Goal: Task Accomplishment & Management: Manage account settings

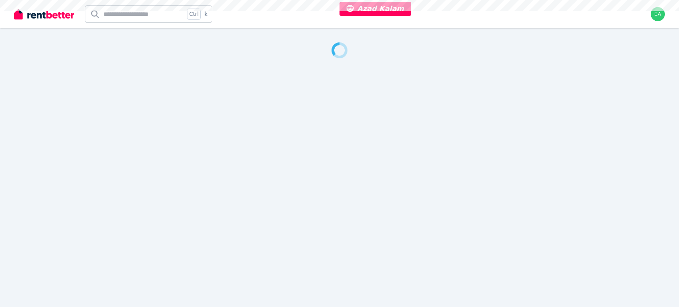
select select "***"
select select "**********"
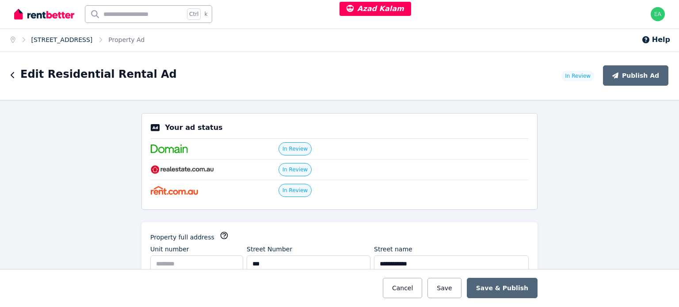
click at [58, 42] on link "16A Vivienne Ave, Lakemba" at bounding box center [61, 39] width 61 height 7
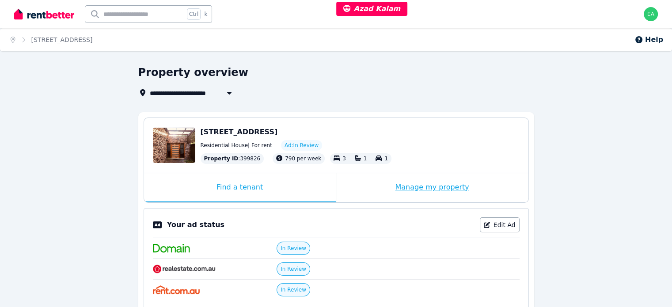
click at [376, 193] on div "Manage my property" at bounding box center [432, 187] width 192 height 29
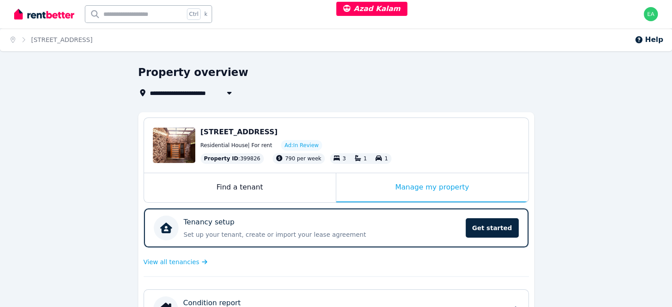
scroll to position [221, 0]
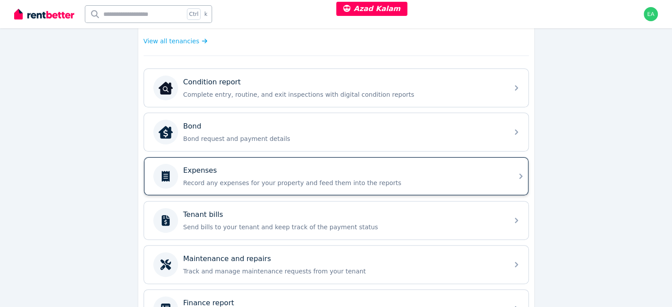
click at [447, 182] on p "Record any expenses for your property and feed them into the reports" at bounding box center [343, 183] width 320 height 9
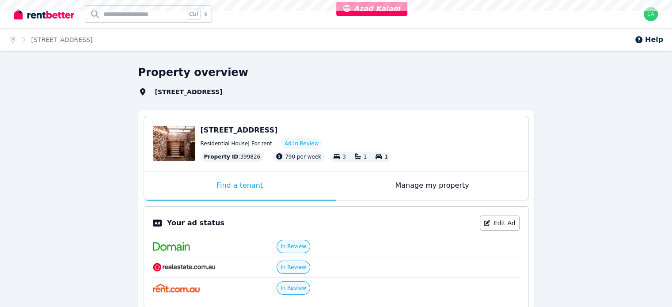
select select "***"
select select "**********"
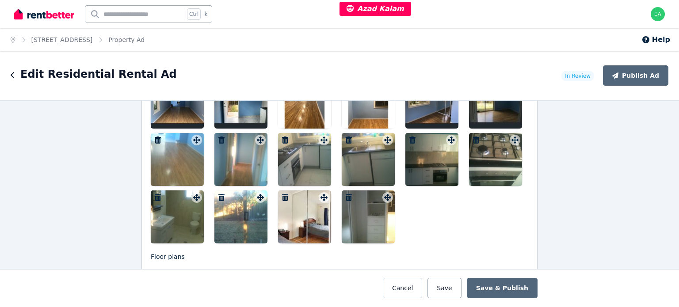
scroll to position [1194, 0]
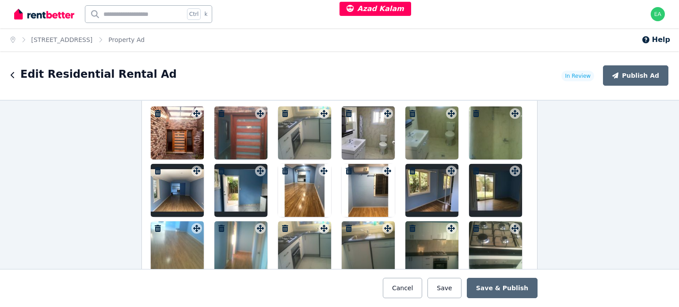
click at [162, 139] on div at bounding box center [177, 133] width 53 height 53
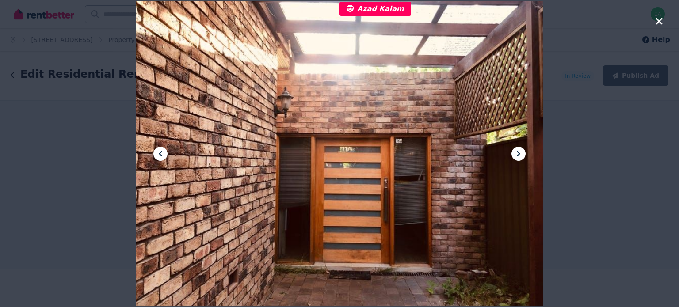
click at [523, 156] on icon at bounding box center [518, 154] width 11 height 11
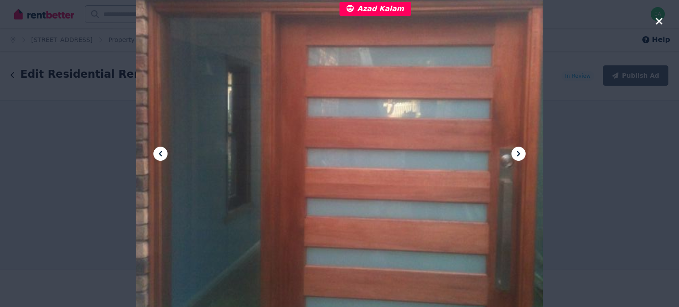
click at [523, 156] on icon at bounding box center [518, 154] width 11 height 11
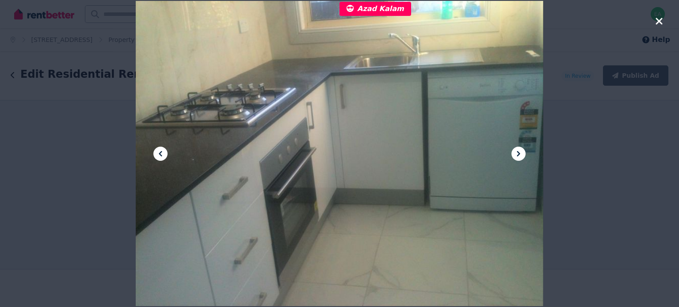
click at [523, 156] on icon at bounding box center [518, 154] width 11 height 11
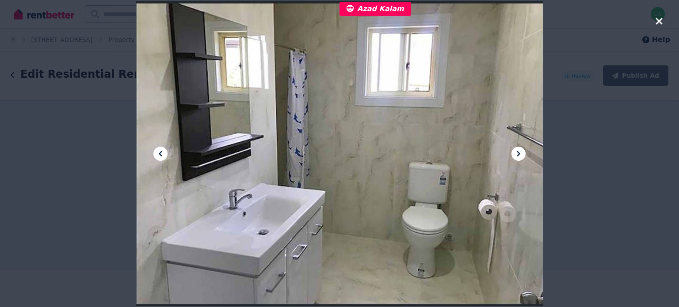
click at [523, 156] on icon at bounding box center [518, 154] width 11 height 11
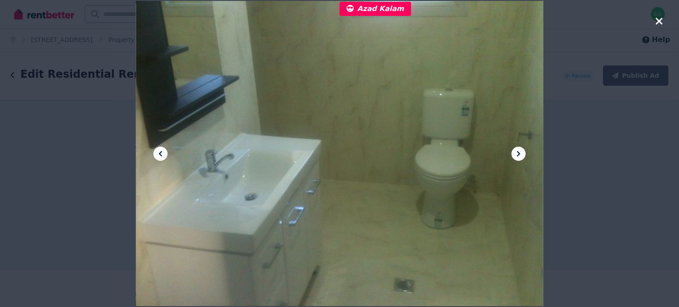
click at [523, 156] on icon at bounding box center [518, 154] width 11 height 11
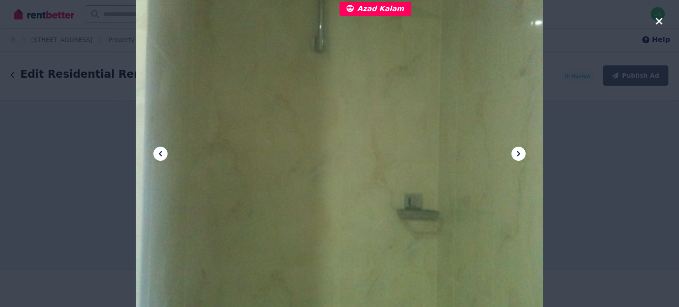
click at [523, 156] on icon at bounding box center [518, 154] width 11 height 11
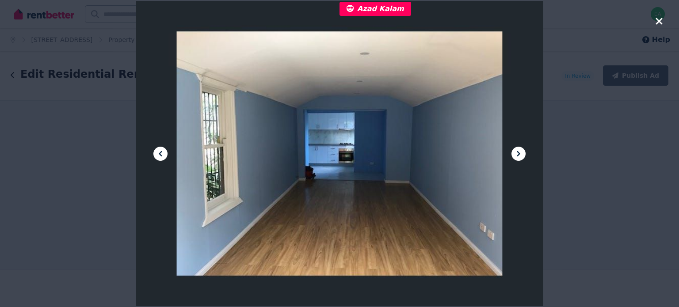
click at [523, 156] on icon at bounding box center [518, 154] width 11 height 11
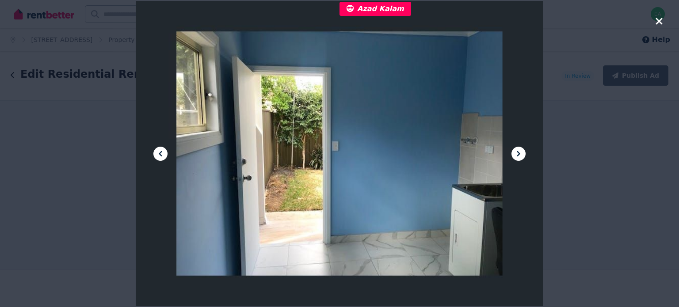
click at [523, 156] on icon at bounding box center [518, 154] width 11 height 11
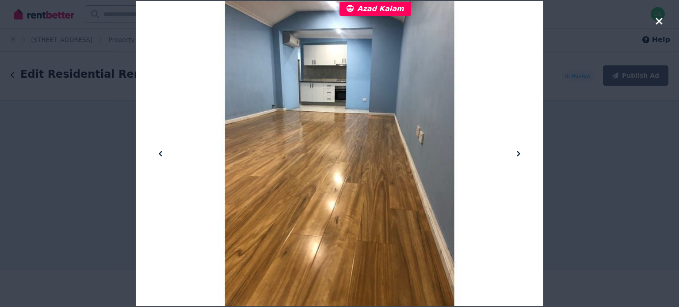
click at [523, 156] on icon at bounding box center [518, 154] width 11 height 11
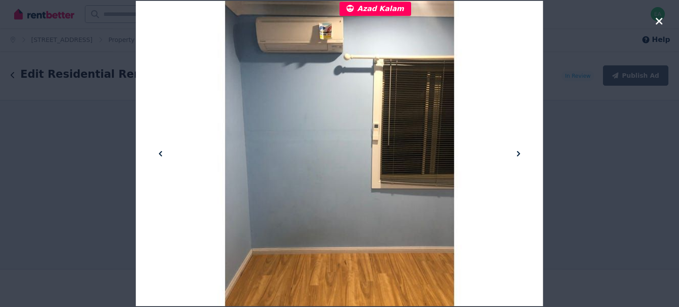
click at [523, 156] on icon at bounding box center [518, 154] width 11 height 11
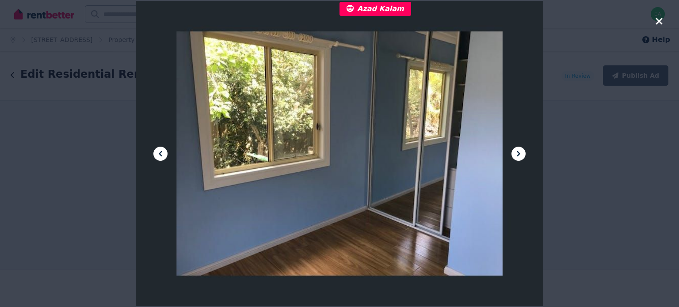
click at [523, 156] on icon at bounding box center [518, 154] width 11 height 11
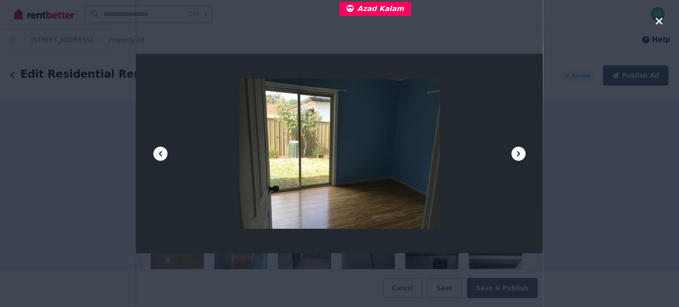
click at [523, 156] on icon at bounding box center [518, 154] width 11 height 11
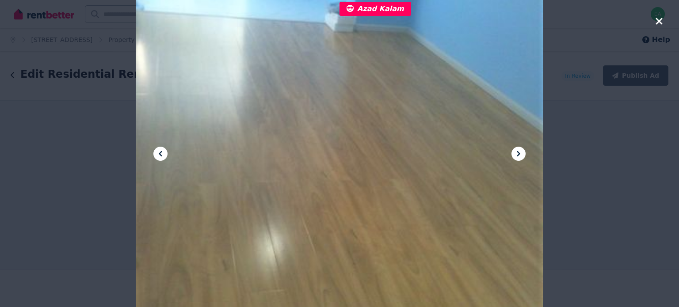
click at [523, 156] on icon at bounding box center [518, 154] width 11 height 11
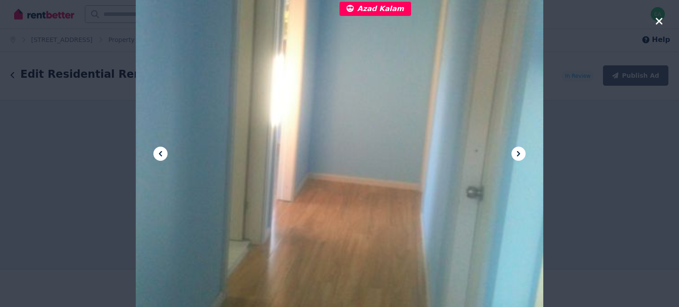
click at [523, 156] on icon at bounding box center [518, 154] width 11 height 11
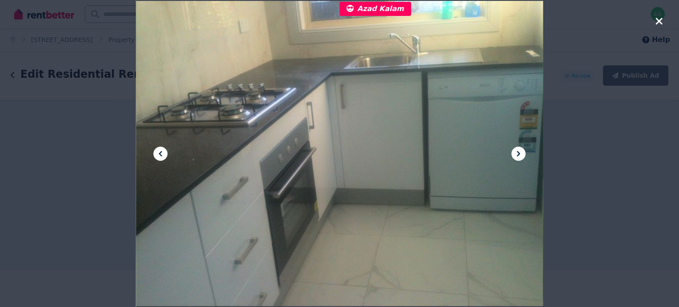
click at [523, 156] on icon at bounding box center [518, 154] width 11 height 11
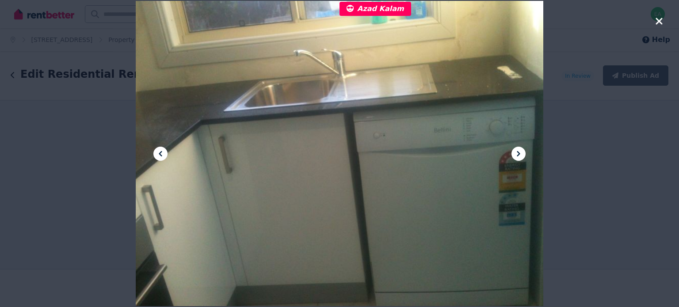
click at [523, 156] on icon at bounding box center [518, 154] width 11 height 11
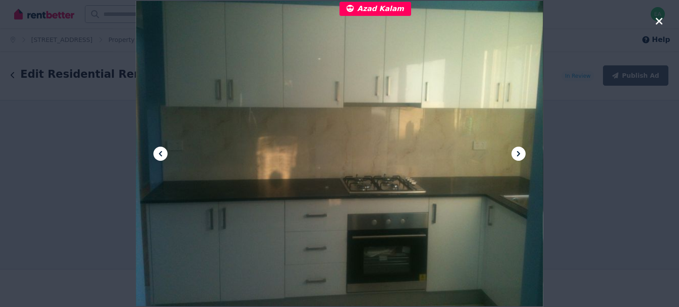
click at [523, 156] on icon at bounding box center [518, 154] width 11 height 11
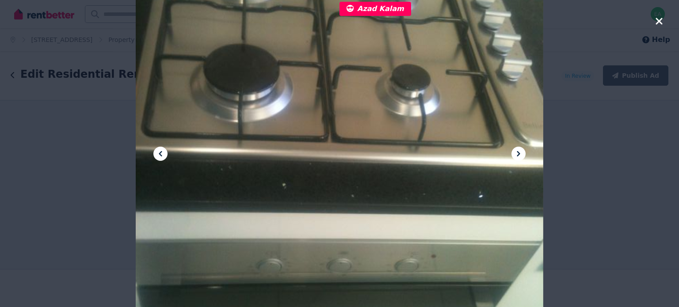
click at [523, 156] on icon at bounding box center [518, 154] width 11 height 11
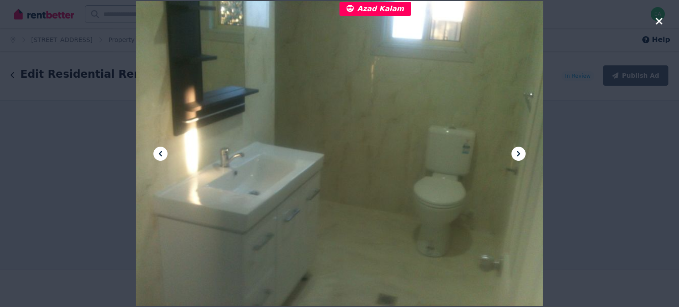
click at [523, 156] on icon at bounding box center [518, 154] width 11 height 11
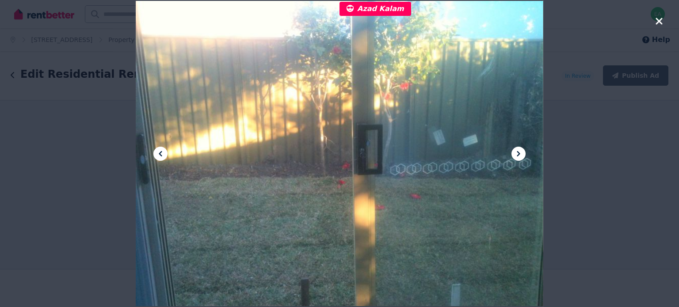
click at [523, 156] on icon at bounding box center [518, 154] width 11 height 11
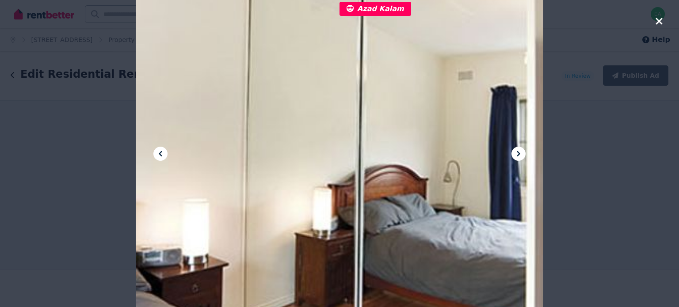
click at [523, 156] on icon at bounding box center [518, 154] width 11 height 11
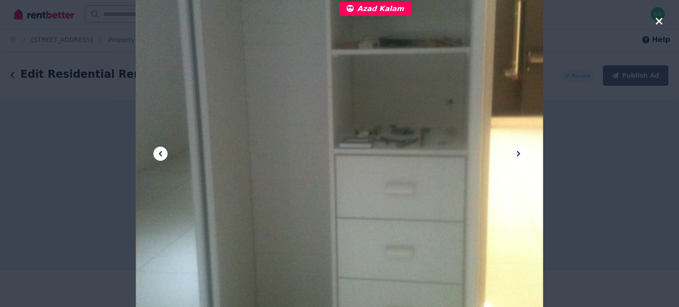
click at [523, 156] on icon at bounding box center [518, 154] width 11 height 11
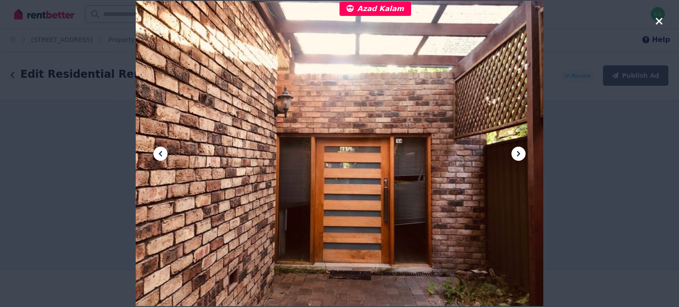
click at [523, 156] on icon at bounding box center [518, 154] width 11 height 11
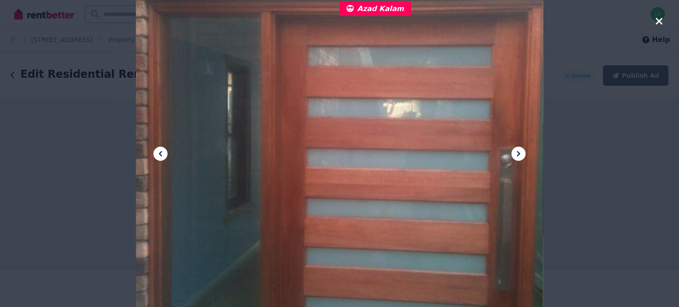
click at [660, 23] on icon "button" at bounding box center [659, 21] width 7 height 7
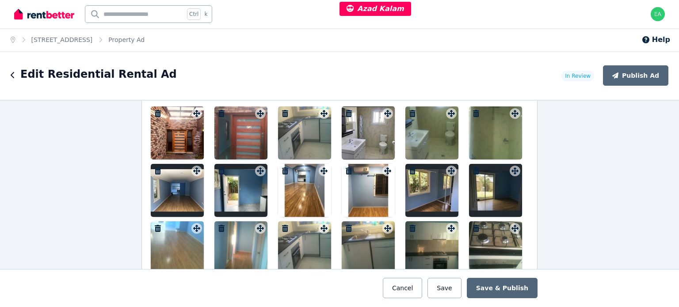
scroll to position [1061, 0]
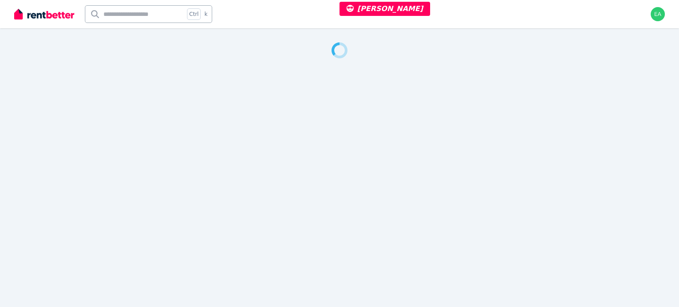
select select "**"
select select "**********"
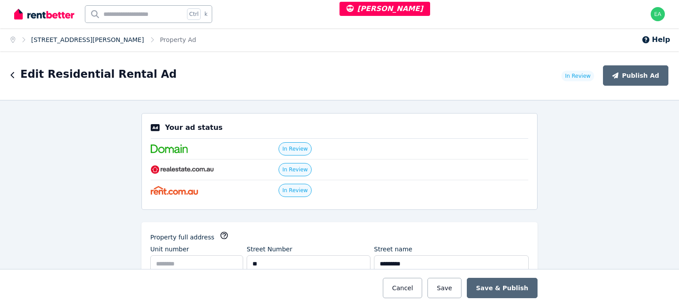
click at [66, 37] on link "20 Edgar Way, Mount Pleasant" at bounding box center [87, 39] width 113 height 7
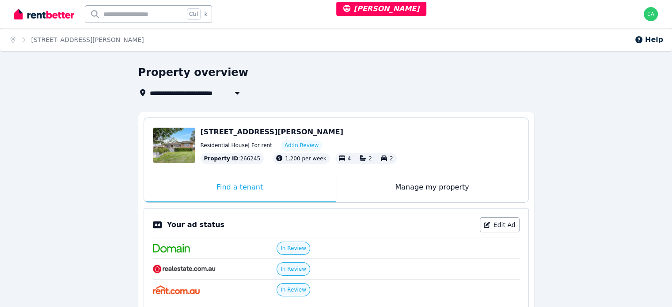
click at [370, 191] on div "Manage my property" at bounding box center [432, 187] width 192 height 29
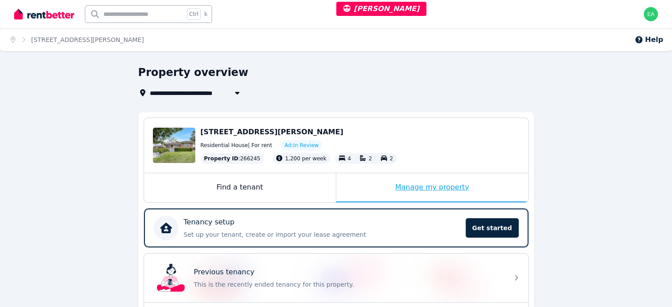
scroll to position [265, 0]
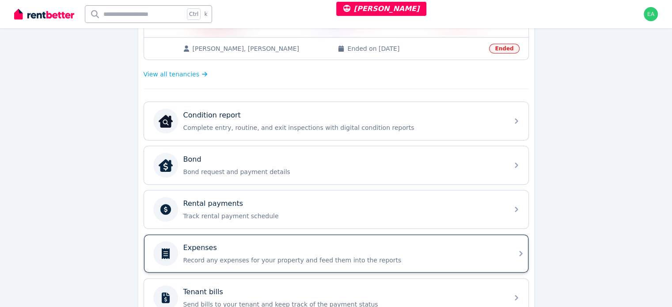
click at [439, 249] on div "Expenses" at bounding box center [343, 248] width 320 height 11
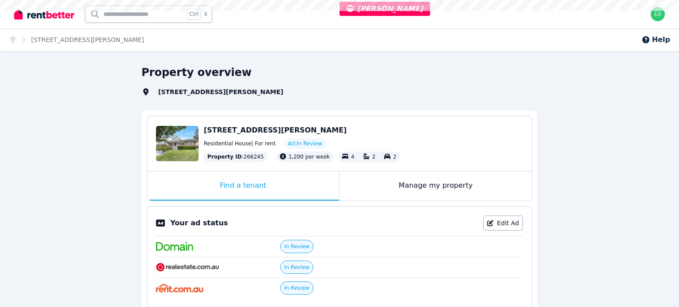
select select "**"
select select "**********"
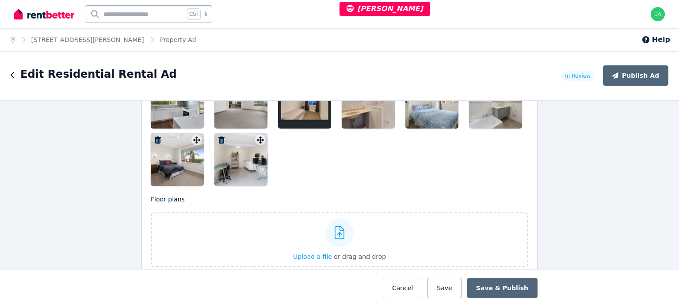
scroll to position [1149, 0]
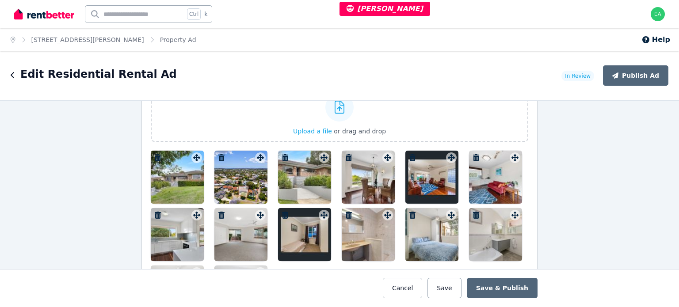
click at [182, 183] on div at bounding box center [177, 177] width 53 height 53
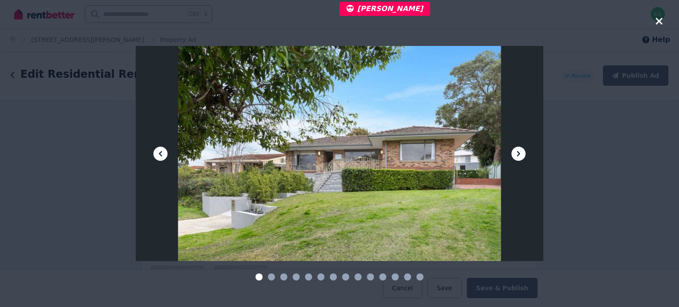
click at [518, 155] on icon at bounding box center [518, 153] width 3 height 5
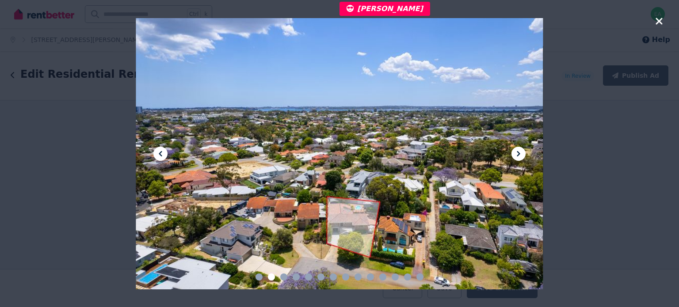
click at [518, 155] on icon at bounding box center [518, 153] width 3 height 5
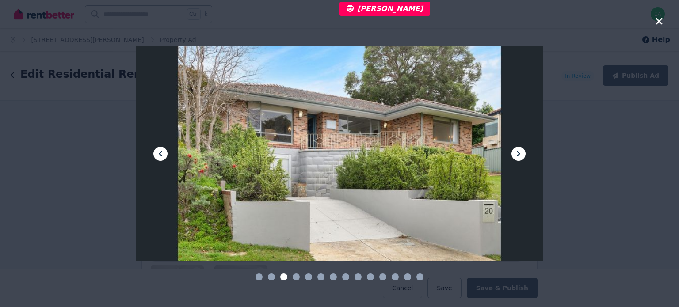
click at [518, 155] on icon at bounding box center [518, 153] width 3 height 5
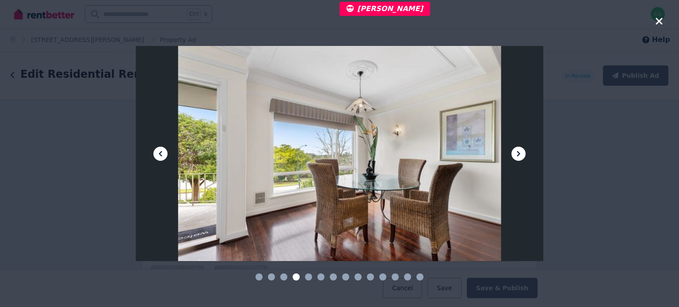
click at [518, 155] on icon at bounding box center [518, 153] width 3 height 5
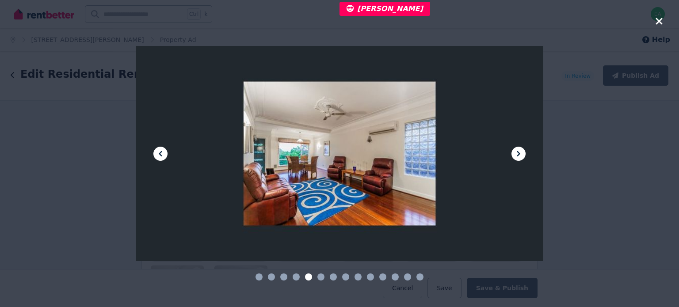
click at [518, 155] on icon at bounding box center [518, 153] width 3 height 5
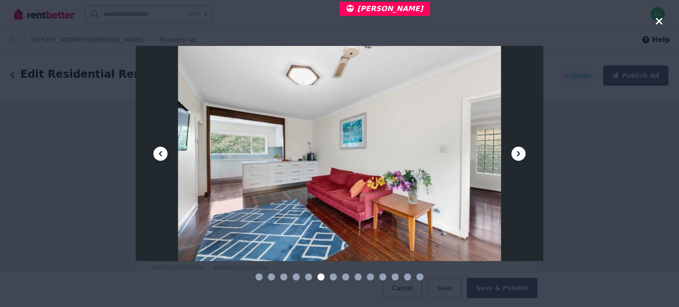
click at [518, 155] on icon at bounding box center [518, 153] width 3 height 5
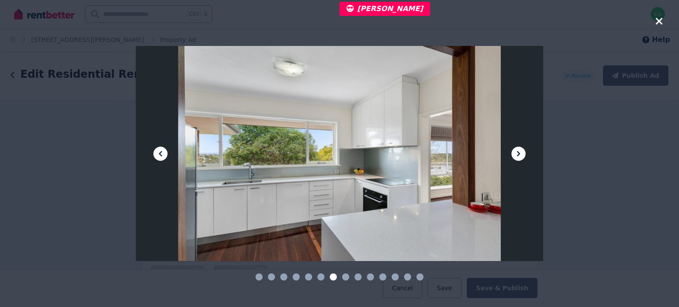
click at [518, 155] on icon at bounding box center [518, 153] width 3 height 5
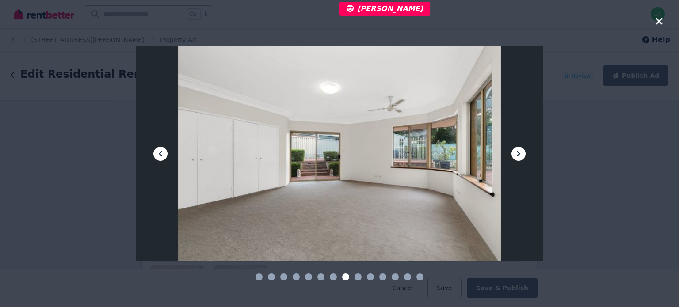
click at [518, 154] on icon at bounding box center [518, 154] width 11 height 11
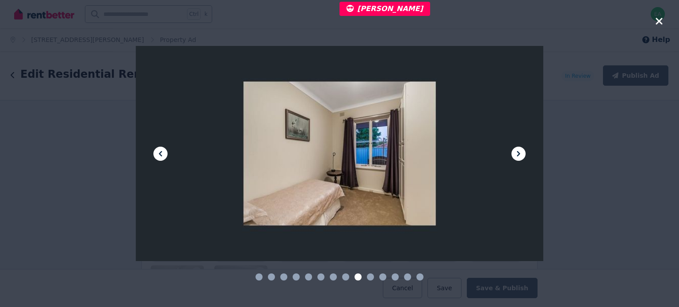
click at [518, 154] on icon at bounding box center [518, 154] width 11 height 11
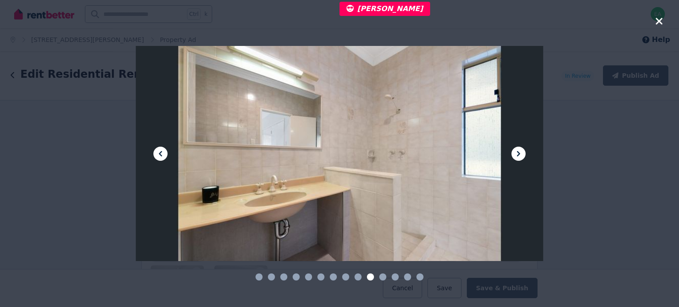
click at [518, 154] on icon at bounding box center [518, 154] width 11 height 11
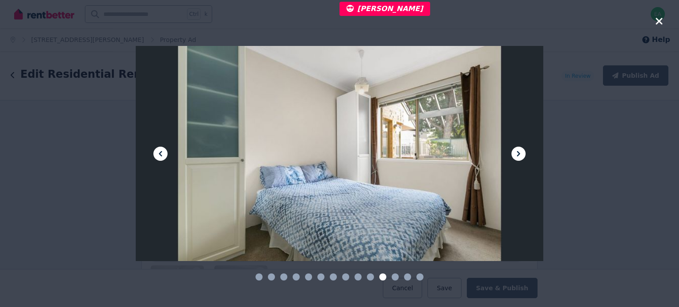
click at [518, 154] on icon at bounding box center [518, 154] width 11 height 11
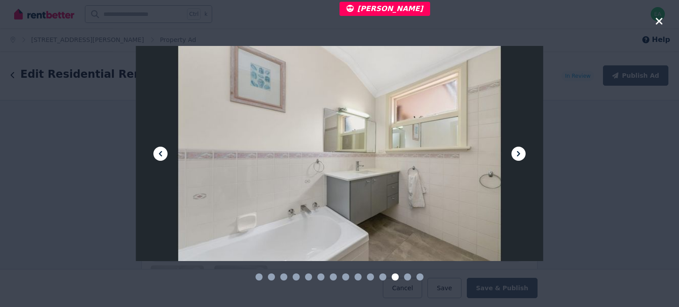
click at [518, 154] on icon at bounding box center [518, 154] width 11 height 11
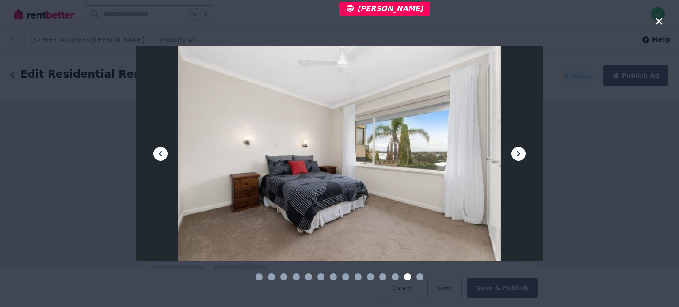
click at [518, 154] on icon at bounding box center [518, 154] width 11 height 11
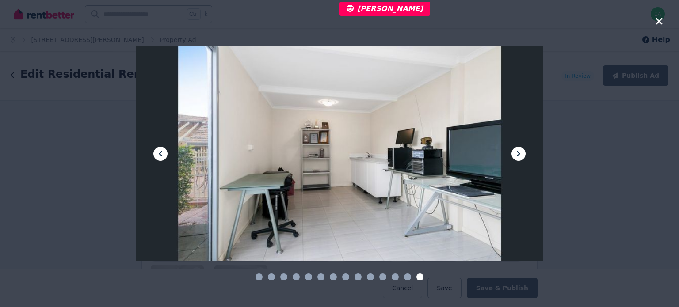
click at [518, 154] on icon at bounding box center [518, 154] width 11 height 11
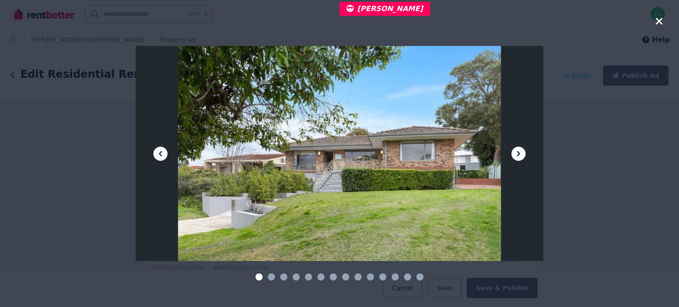
click at [518, 154] on icon at bounding box center [518, 154] width 11 height 11
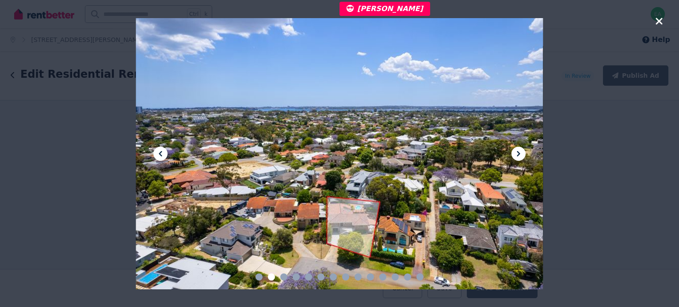
click at [660, 21] on icon "button" at bounding box center [659, 21] width 7 height 7
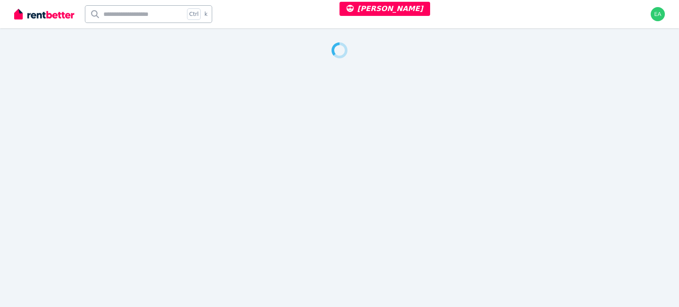
select select "***"
select select "**********"
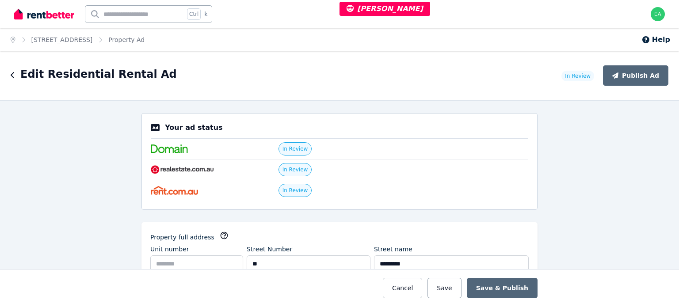
click at [61, 34] on ol "Home 54 Stella St, Collaroy Plateau Property Ad" at bounding box center [77, 39] width 155 height 23
click at [64, 38] on link "54 Stella St, Collaroy Plateau" at bounding box center [61, 39] width 61 height 7
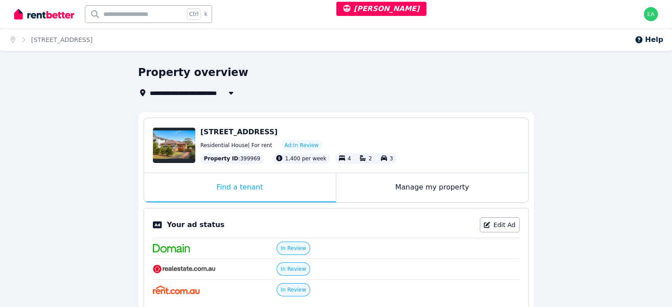
click at [375, 187] on div "Manage my property" at bounding box center [432, 187] width 192 height 29
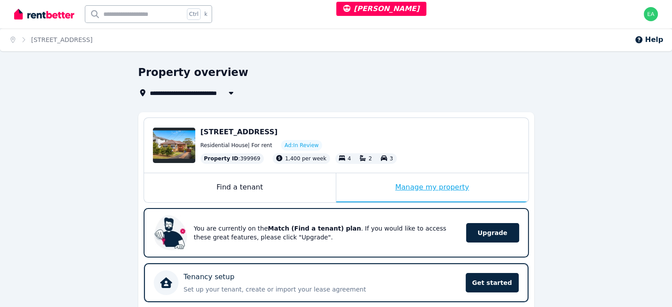
scroll to position [221, 0]
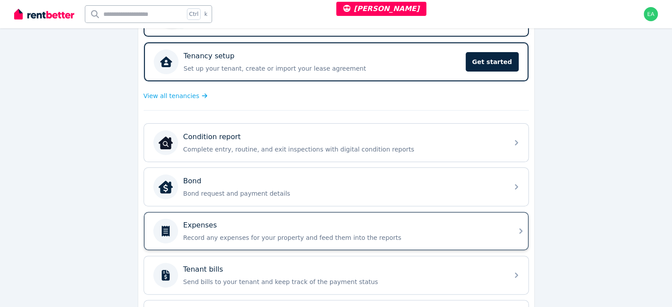
click at [422, 229] on div "Expenses Record any expenses for your property and feed them into the reports" at bounding box center [343, 231] width 320 height 22
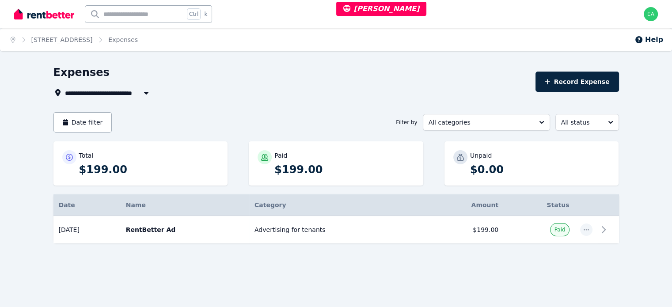
select select "***"
select select "**********"
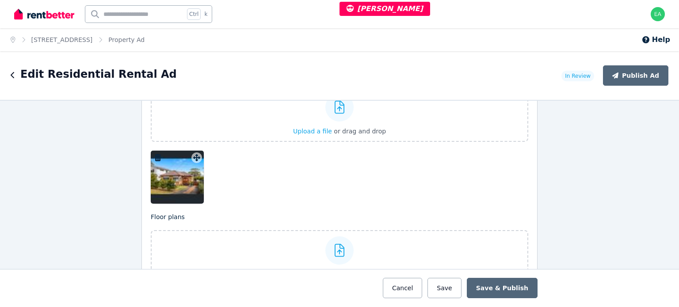
scroll to position [1105, 0]
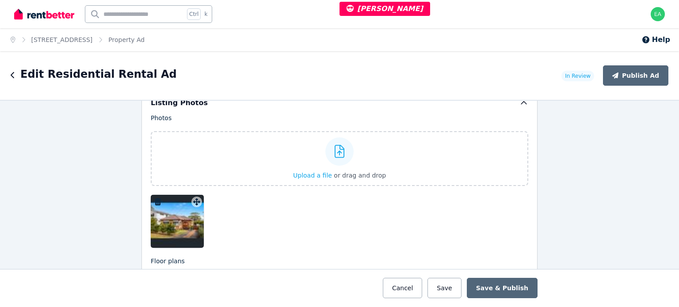
click at [178, 224] on div at bounding box center [177, 221] width 53 height 53
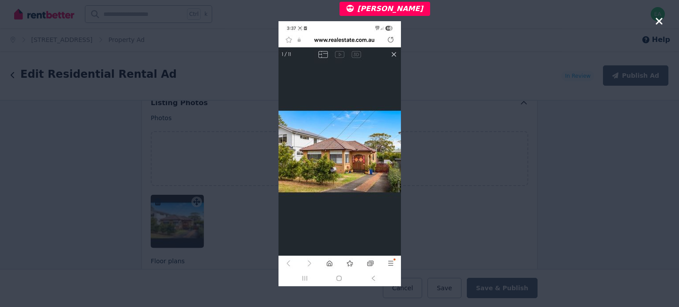
click at [657, 23] on icon "button" at bounding box center [659, 21] width 7 height 7
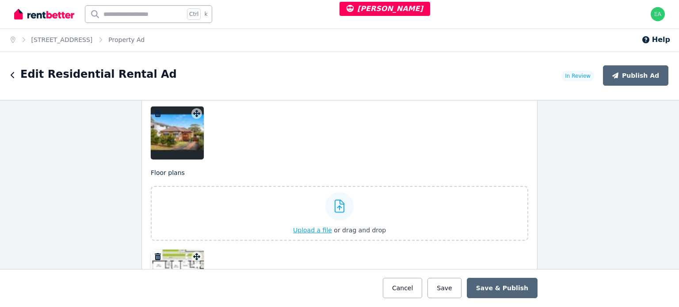
scroll to position [1238, 0]
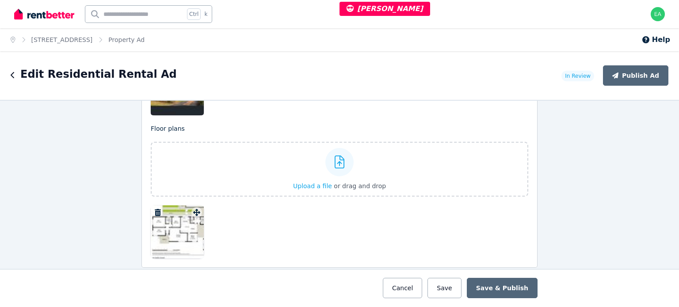
click at [156, 235] on div at bounding box center [177, 232] width 53 height 53
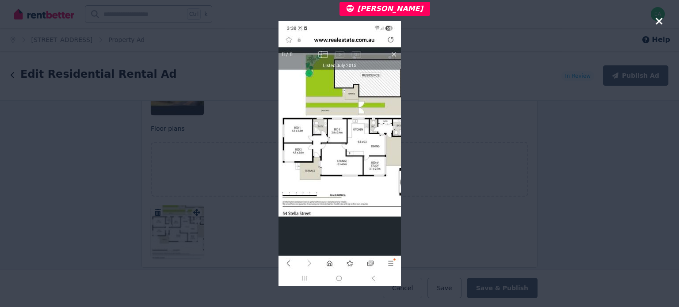
click at [660, 20] on icon "button" at bounding box center [659, 21] width 7 height 7
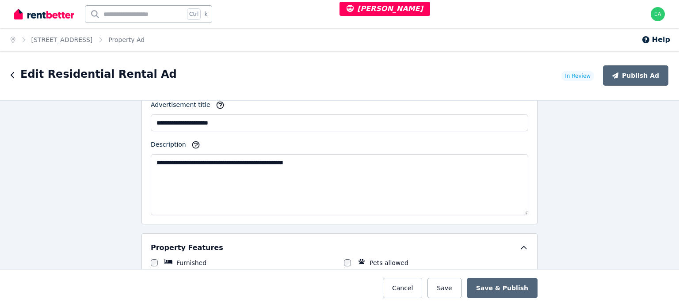
scroll to position [398, 0]
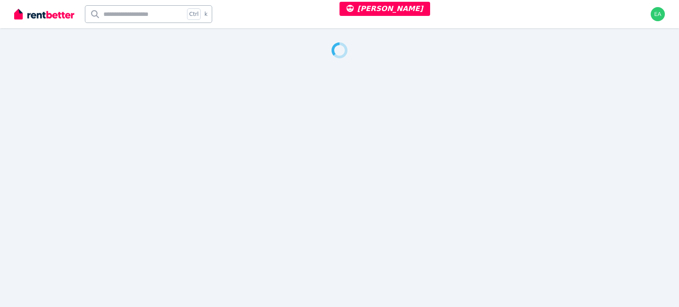
select select "***"
select select "**********"
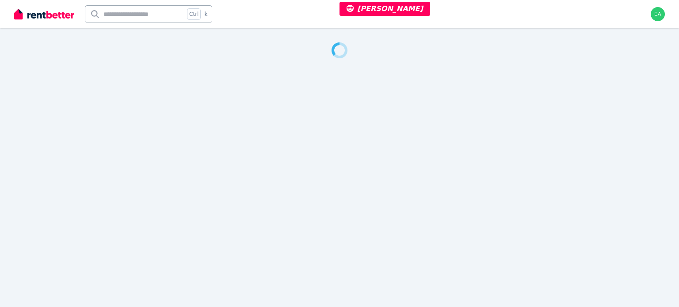
select select "**********"
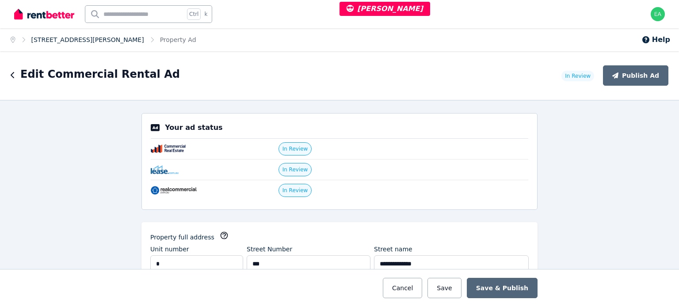
click at [74, 41] on link "[STREET_ADDRESS][PERSON_NAME]" at bounding box center [87, 39] width 113 height 7
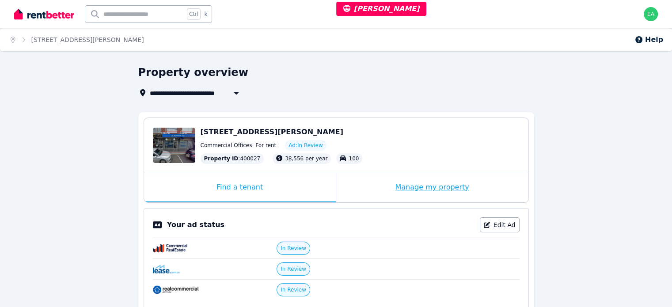
click at [368, 191] on div "Manage my property" at bounding box center [432, 187] width 192 height 29
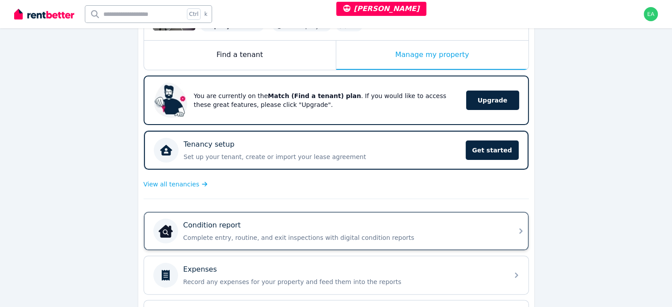
scroll to position [177, 0]
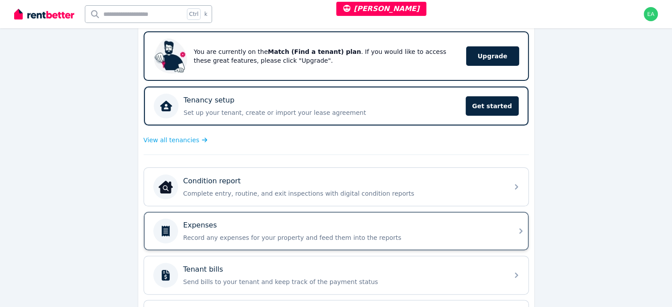
click at [435, 225] on div "Expenses" at bounding box center [343, 225] width 320 height 11
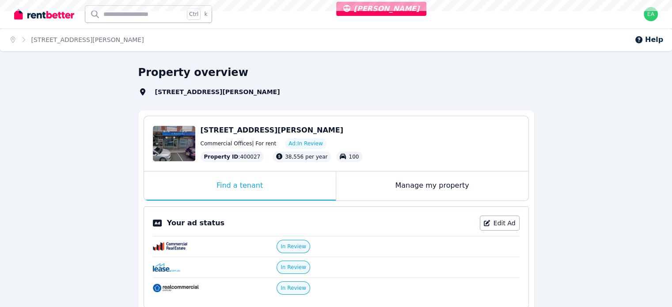
select select "***"
select select "**********"
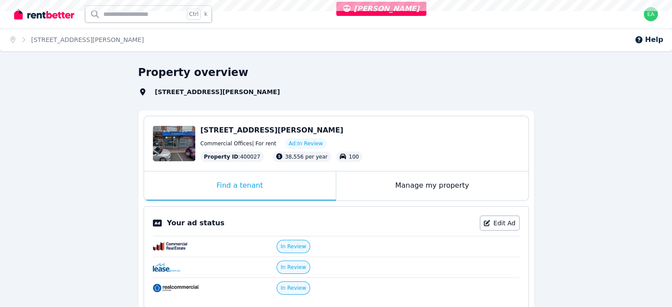
select select "**********"
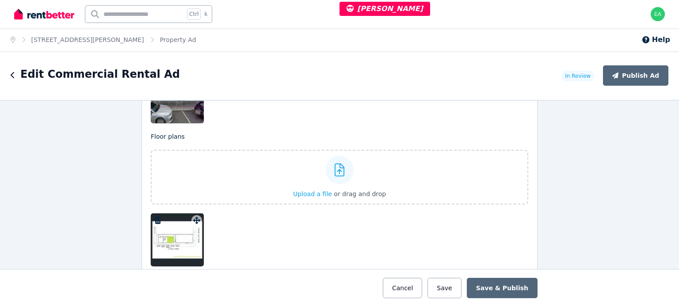
scroll to position [1194, 0]
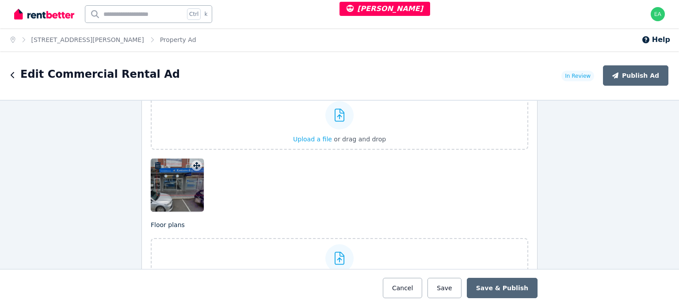
click at [175, 187] on div at bounding box center [177, 185] width 53 height 53
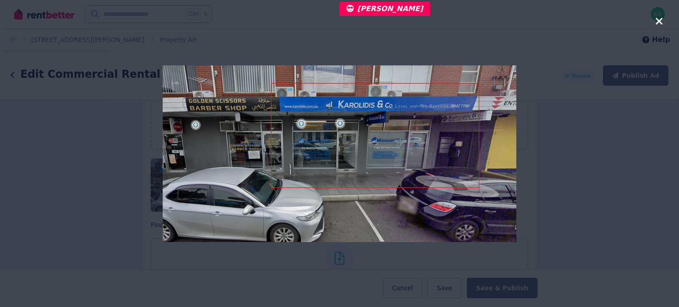
click at [656, 23] on icon "button" at bounding box center [659, 21] width 8 height 11
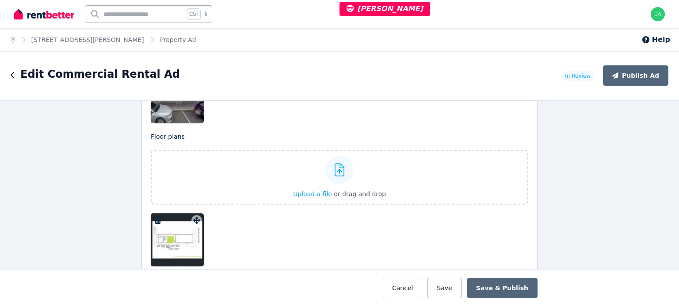
scroll to position [1326, 0]
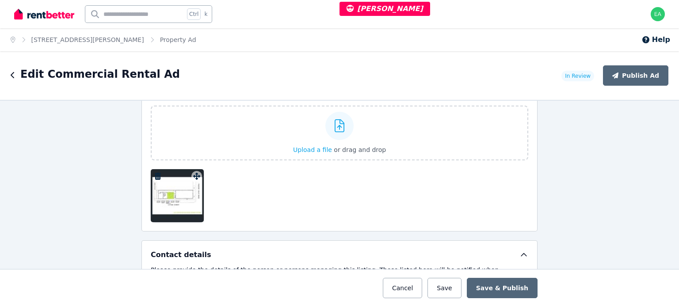
click at [161, 199] on div at bounding box center [177, 195] width 53 height 53
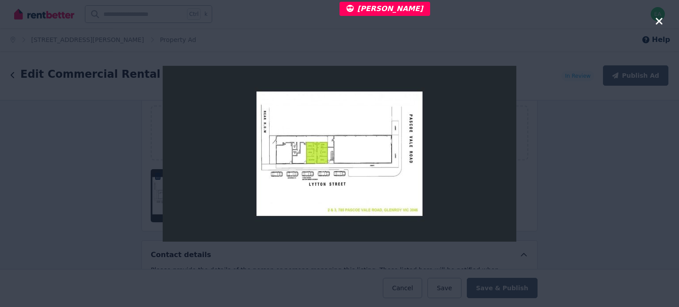
drag, startPoint x: 657, startPoint y: 23, endPoint x: 575, endPoint y: 36, distance: 82.9
click at [657, 23] on icon "button" at bounding box center [659, 21] width 7 height 7
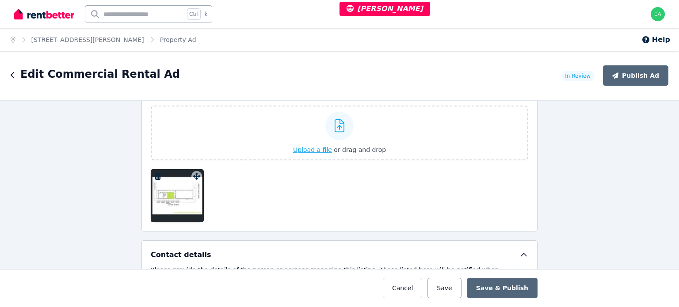
scroll to position [1194, 0]
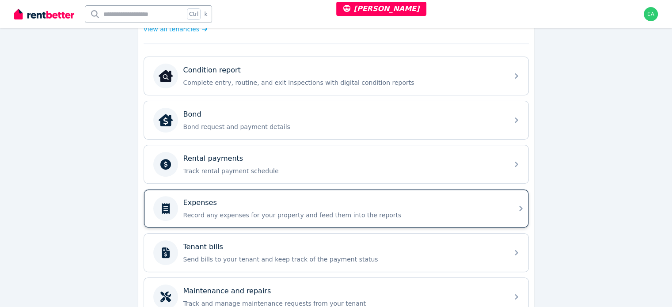
scroll to position [354, 0]
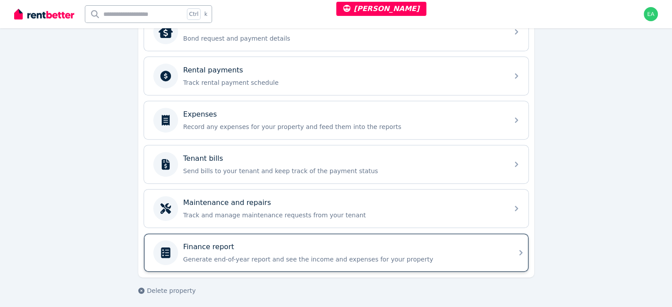
click at [430, 250] on div "Finance report Generate end-of-year report and see the income and expenses for …" at bounding box center [343, 253] width 320 height 22
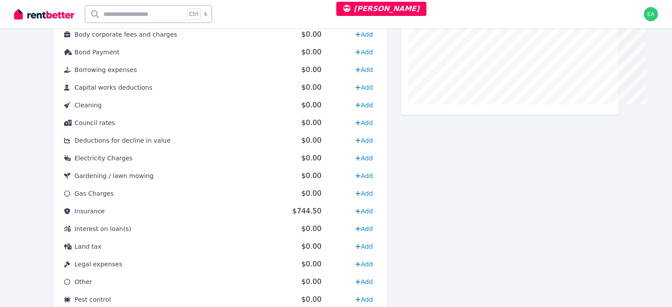
scroll to position [482, 0]
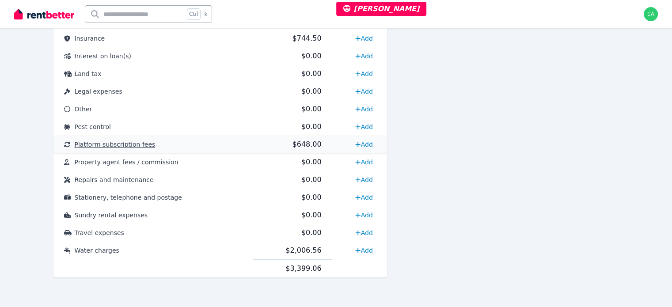
click at [301, 146] on span "$648.00" at bounding box center [306, 144] width 29 height 8
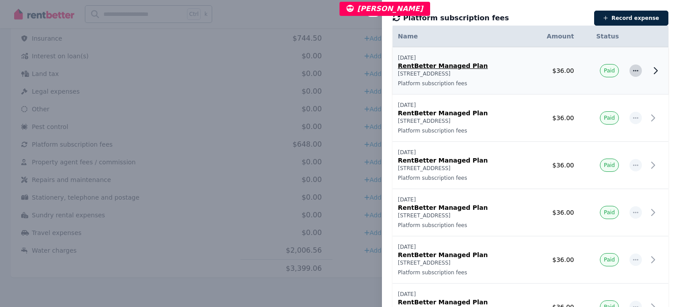
click at [632, 72] on icon "button" at bounding box center [635, 71] width 7 height 6
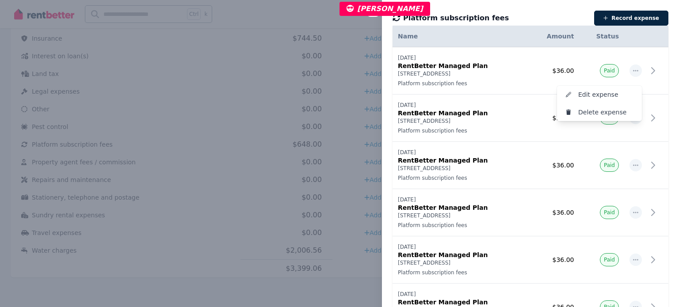
click at [554, 7] on div "Platform subscription fees Record expense Date Name Address Category Amount Sta…" at bounding box center [530, 153] width 297 height 307
click at [270, 15] on div "Close panel Platform subscription fees Record expense Date Name Address Categor…" at bounding box center [339, 153] width 679 height 307
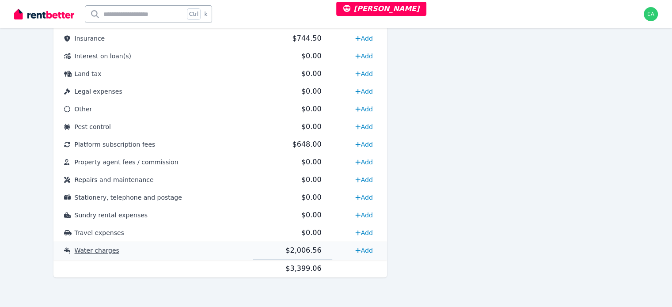
click at [235, 253] on td "Water charges" at bounding box center [152, 251] width 199 height 18
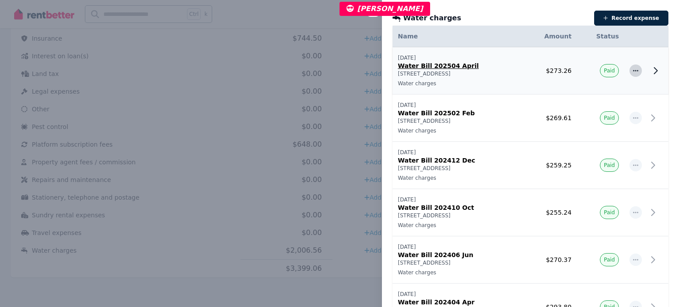
click at [633, 72] on span "button" at bounding box center [636, 71] width 12 height 12
click at [249, 17] on div "Close panel Water charges Record expense Date Name Address Category Amount Stat…" at bounding box center [339, 153] width 679 height 307
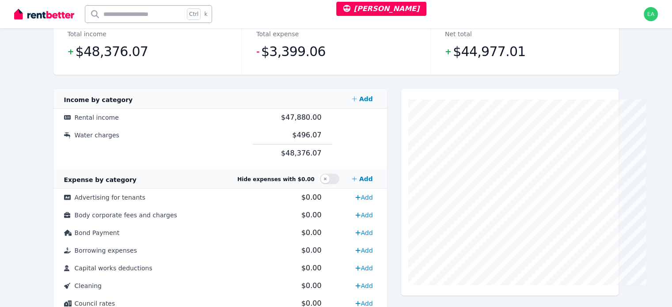
scroll to position [0, 0]
